Goal: Transaction & Acquisition: Purchase product/service

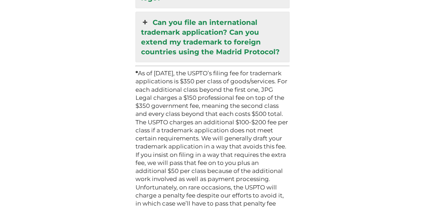
scroll to position [2162, 0]
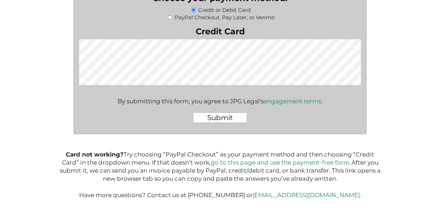
scroll to position [1285, 0]
drag, startPoint x: 270, startPoint y: 195, endPoint x: 276, endPoint y: 195, distance: 5.6
click at [276, 195] on p "Card not working? Try choosing “PayPal Checkout” as your payment method and the…" at bounding box center [220, 175] width 326 height 49
drag, startPoint x: 276, startPoint y: 195, endPoint x: 270, endPoint y: 195, distance: 5.6
click at [270, 195] on p "Card not working? Try choosing “PayPal Checkout” as your payment method and the…" at bounding box center [220, 175] width 326 height 49
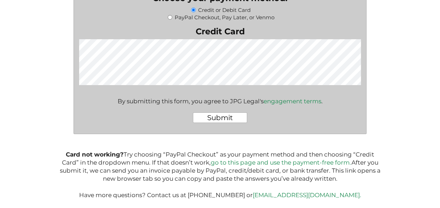
click at [271, 194] on p "Card not working? Try choosing “PayPal Checkout” as your payment method and the…" at bounding box center [220, 175] width 326 height 49
drag, startPoint x: 271, startPoint y: 193, endPoint x: 326, endPoint y: 193, distance: 55.3
click at [326, 193] on p "Card not working? Try choosing “PayPal Checkout” as your payment method and the…" at bounding box center [220, 175] width 326 height 49
copy link "[EMAIL_ADDRESS][DOMAIN_NAME]"
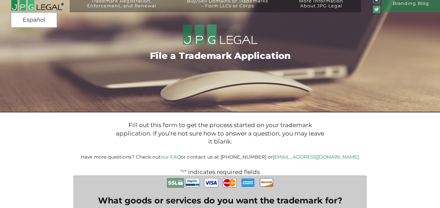
scroll to position [4, 0]
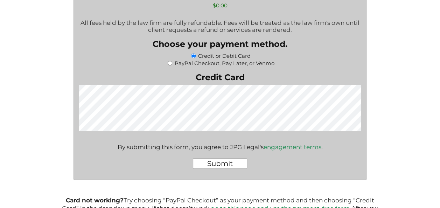
scroll to position [1285, 0]
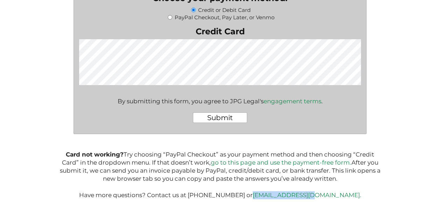
drag, startPoint x: 271, startPoint y: 195, endPoint x: 327, endPoint y: 196, distance: 55.7
click at [327, 196] on p "Card not working? Try choosing “PayPal Checkout” as your payment method and the…" at bounding box center [220, 175] width 326 height 49
copy link "[EMAIL_ADDRESS][DOMAIN_NAME]"
